Goal: Task Accomplishment & Management: Use online tool/utility

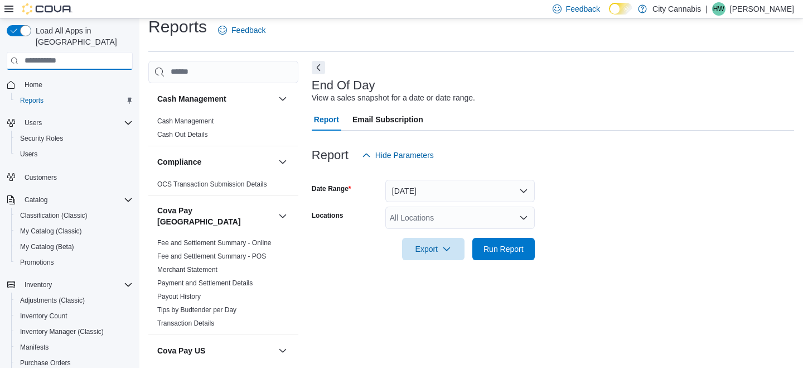
click at [89, 52] on input "search" at bounding box center [70, 61] width 126 height 18
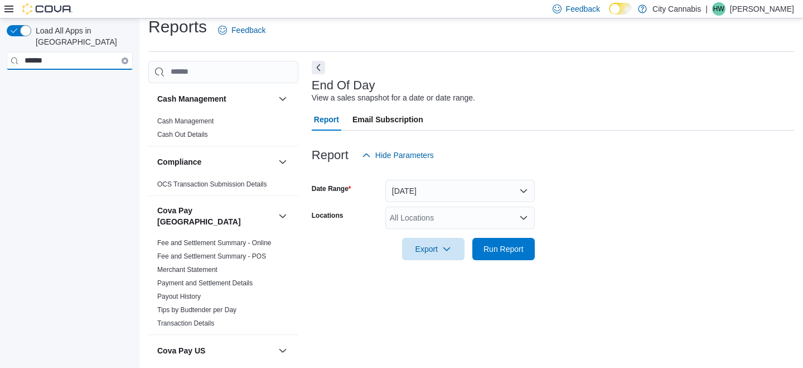
type input "******"
click at [63, 52] on input "******" at bounding box center [70, 61] width 126 height 18
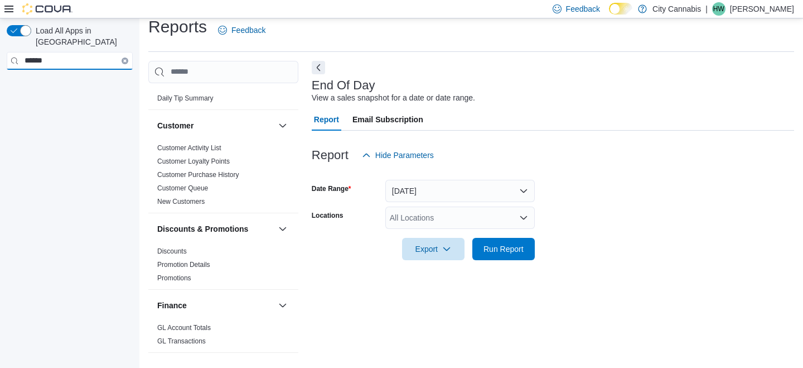
scroll to position [278, 0]
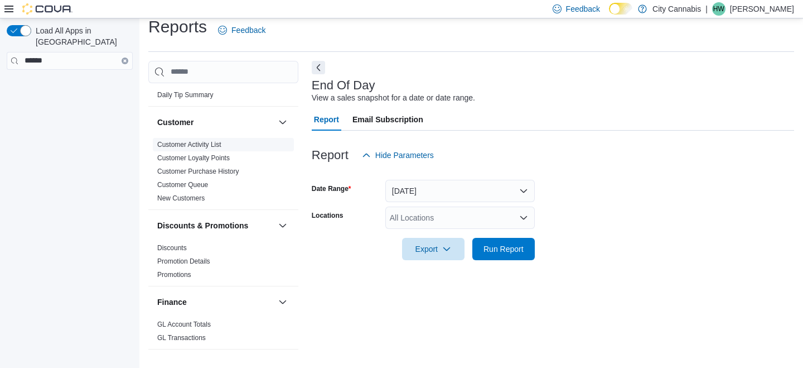
click at [220, 140] on span "Customer Activity List" at bounding box center [189, 144] width 64 height 9
click at [206, 141] on link "Customer Activity List" at bounding box center [189, 145] width 64 height 8
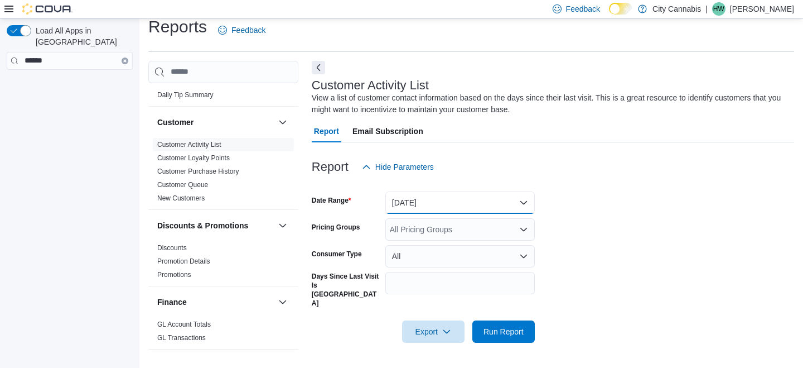
click at [443, 208] on button "[DATE]" at bounding box center [459, 202] width 149 height 22
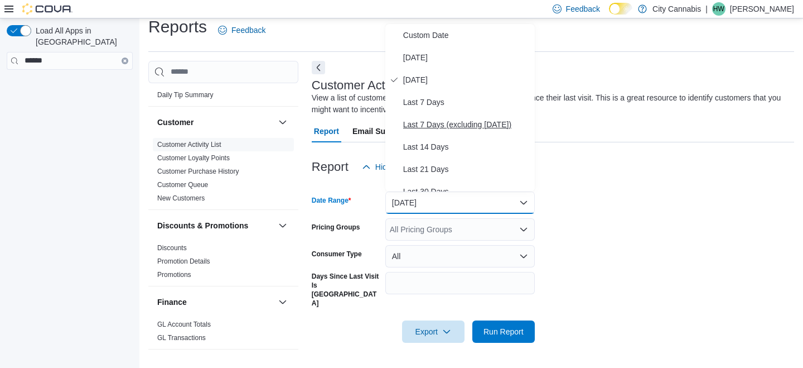
scroll to position [167, 0]
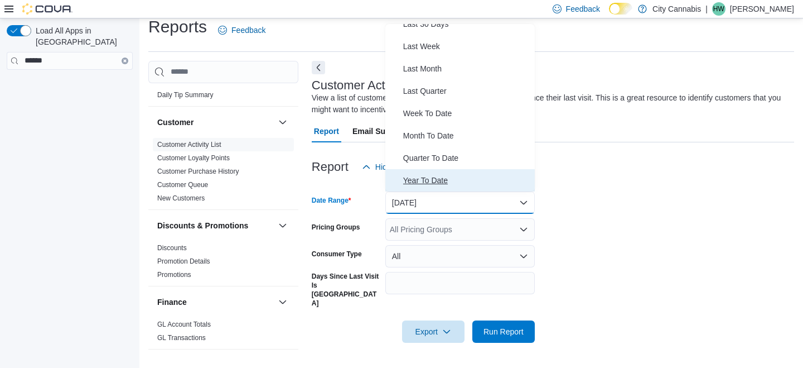
click at [439, 178] on span "Year To Date" at bounding box center [466, 179] width 127 height 13
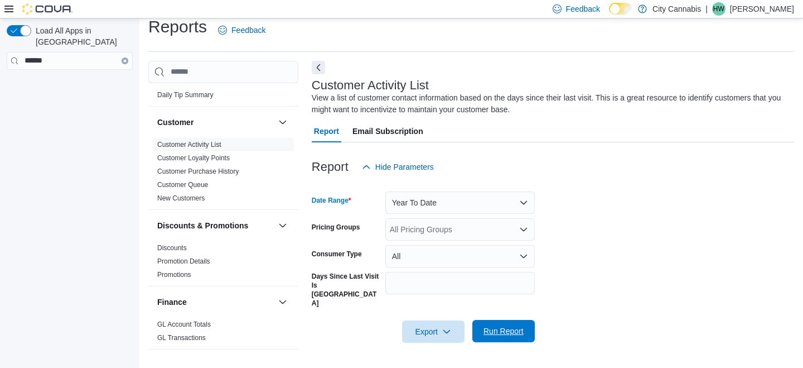
click at [516, 325] on span "Run Report" at bounding box center [504, 330] width 40 height 11
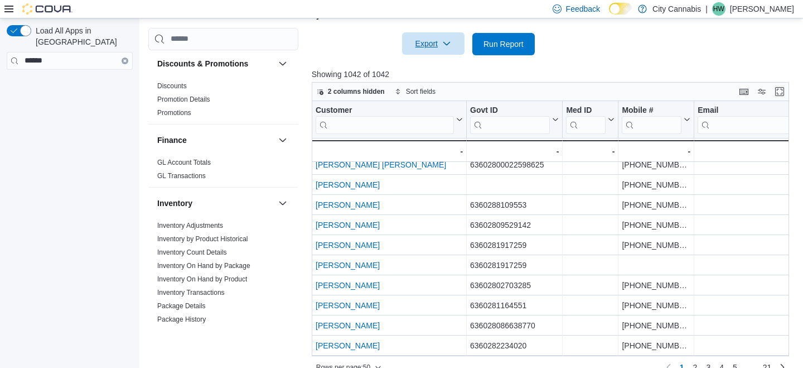
scroll to position [375, 0]
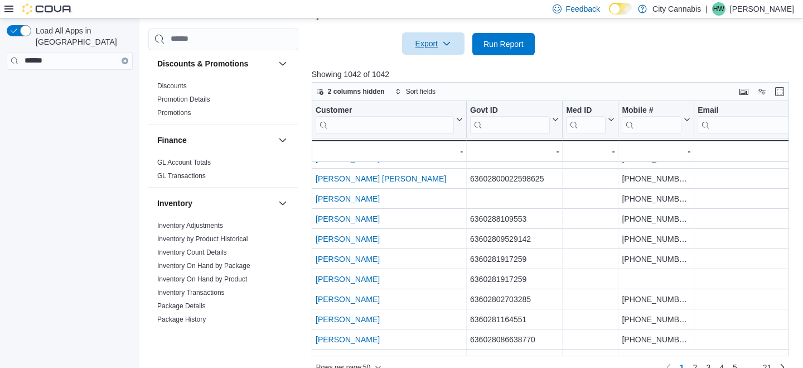
click at [437, 32] on span "Export" at bounding box center [433, 43] width 49 height 22
click at [438, 53] on span "Export to Excel" at bounding box center [433, 49] width 50 height 9
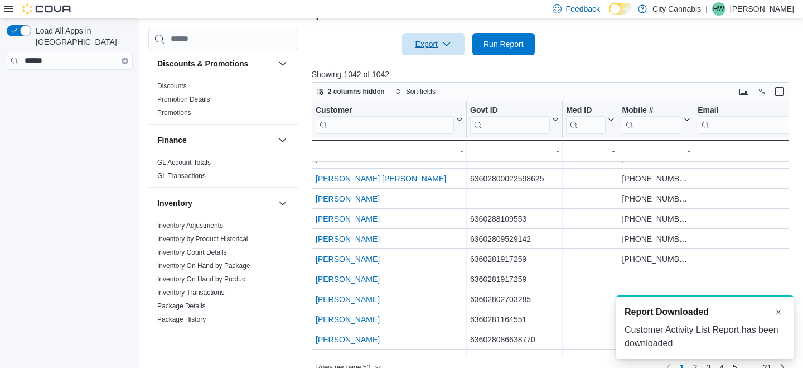
scroll to position [0, 0]
